Goal: Obtain resource: Download file/media

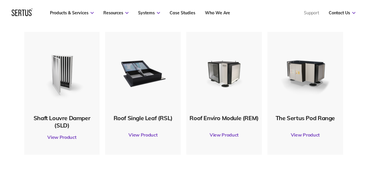
scroll to position [276, 0]
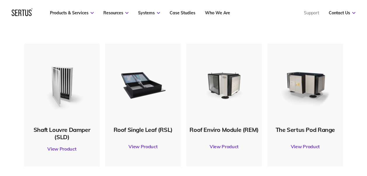
click at [147, 147] on link "View Product" at bounding box center [143, 146] width 70 height 16
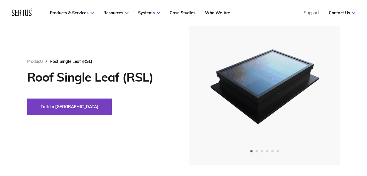
scroll to position [51, 0]
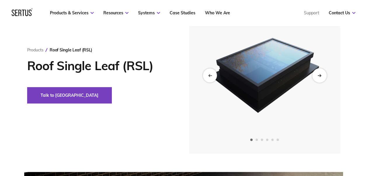
click at [319, 74] on icon "Next slide" at bounding box center [320, 75] width 4 height 3
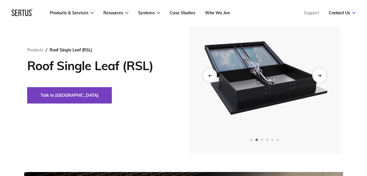
click at [319, 74] on icon "Next slide" at bounding box center [320, 75] width 4 height 3
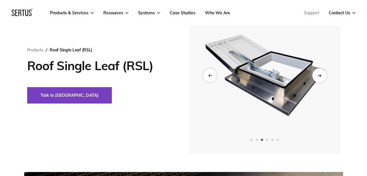
click at [319, 74] on icon "Next slide" at bounding box center [320, 75] width 4 height 3
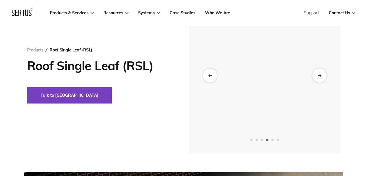
click at [319, 74] on icon "Next slide" at bounding box center [320, 75] width 4 height 3
click at [319, 73] on div "Next slide" at bounding box center [319, 75] width 14 height 14
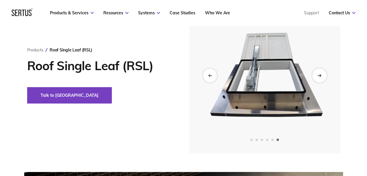
click at [319, 73] on div "Next slide" at bounding box center [319, 75] width 14 height 14
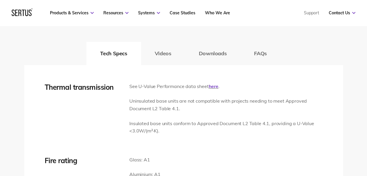
scroll to position [906, 0]
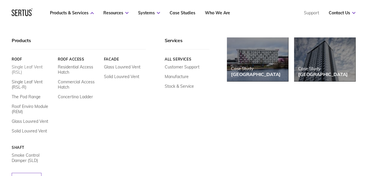
click at [37, 67] on link "Single Leaf Vent (RSL)" at bounding box center [33, 69] width 42 height 11
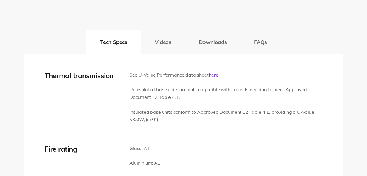
scroll to position [0, 0]
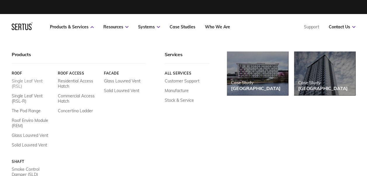
click at [27, 82] on link "Single Leaf Vent (RSL)" at bounding box center [33, 83] width 42 height 11
click at [21, 99] on link "Single Leaf Vent (RSL-R)" at bounding box center [33, 98] width 42 height 11
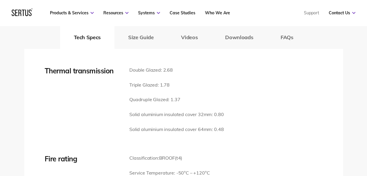
scroll to position [852, 0]
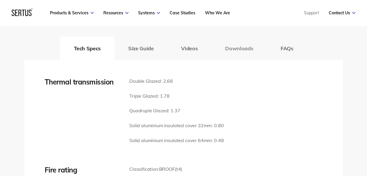
click at [247, 49] on button "Downloads" at bounding box center [240, 48] width 56 height 23
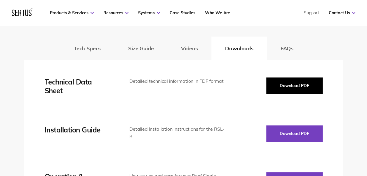
click at [289, 82] on button "Download PDF" at bounding box center [295, 85] width 56 height 16
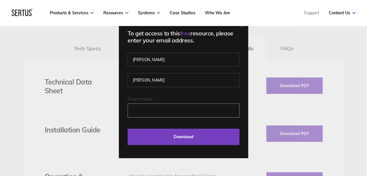
click at [139, 109] on input "Project Name" at bounding box center [184, 110] width 112 height 14
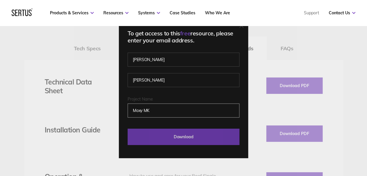
type input "Moxy MK"
click at [163, 137] on input "Download" at bounding box center [184, 137] width 112 height 16
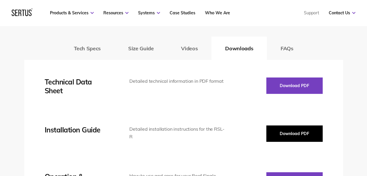
click at [289, 128] on button "Download PDF" at bounding box center [295, 133] width 56 height 16
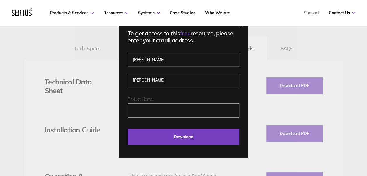
click at [179, 112] on input "Project Name" at bounding box center [184, 110] width 112 height 14
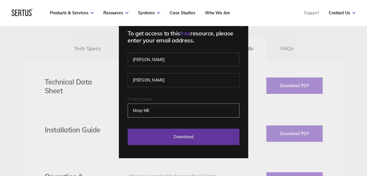
type input "Moxy MK"
click at [186, 135] on input "Download" at bounding box center [184, 137] width 112 height 16
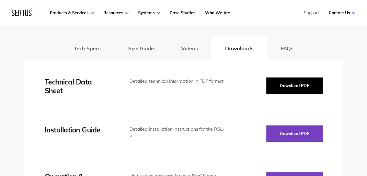
click at [304, 84] on button "Download PDF" at bounding box center [295, 85] width 56 height 16
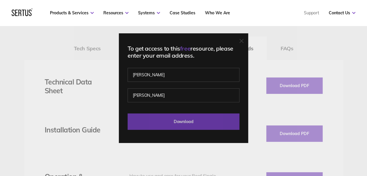
click at [212, 116] on input "Download" at bounding box center [184, 121] width 112 height 16
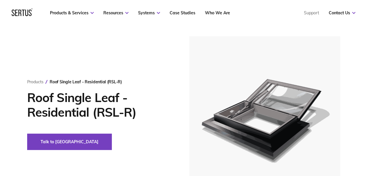
scroll to position [4, 0]
